Goal: Information Seeking & Learning: Learn about a topic

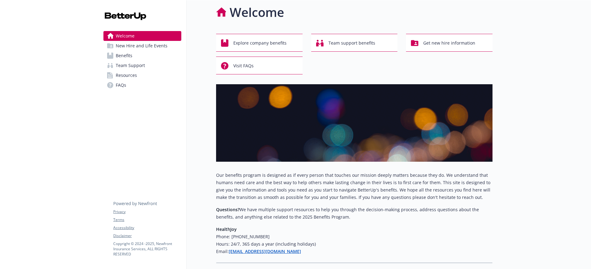
scroll to position [8, 0]
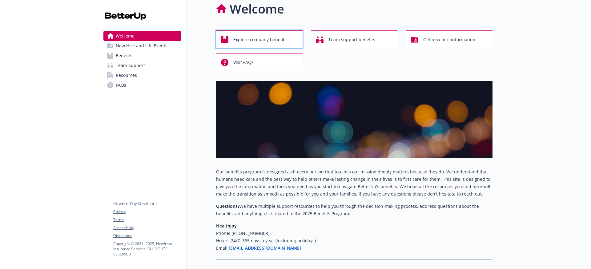
click at [286, 36] on div "Explore company benefits" at bounding box center [260, 40] width 78 height 12
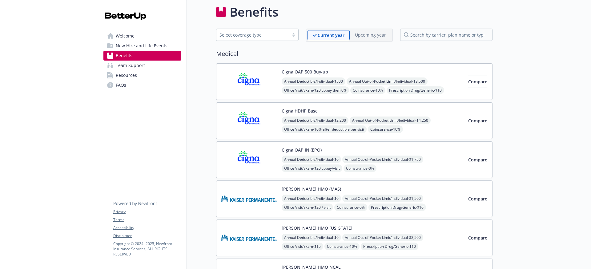
scroll to position [8, 0]
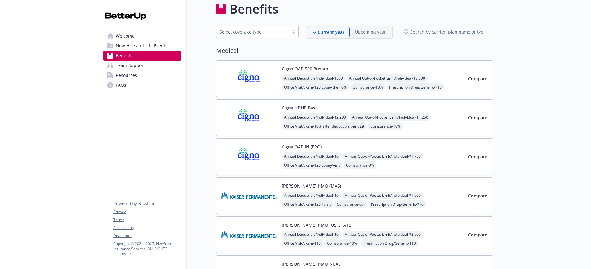
click at [142, 47] on span "New Hire and Life Events" at bounding box center [142, 46] width 52 height 10
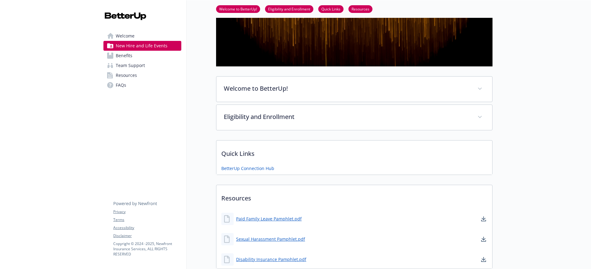
scroll to position [33, 0]
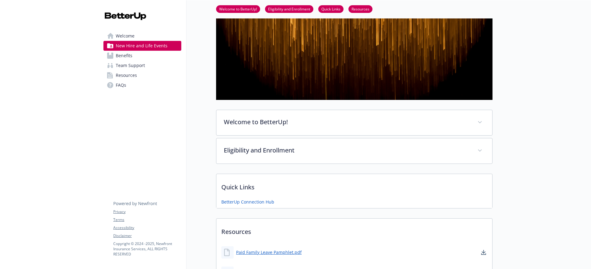
click at [116, 82] on span "FAQs" at bounding box center [121, 85] width 10 height 10
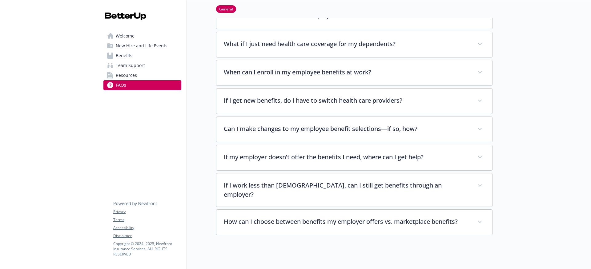
scroll to position [125, 0]
